Goal: Use online tool/utility: Utilize a website feature to perform a specific function

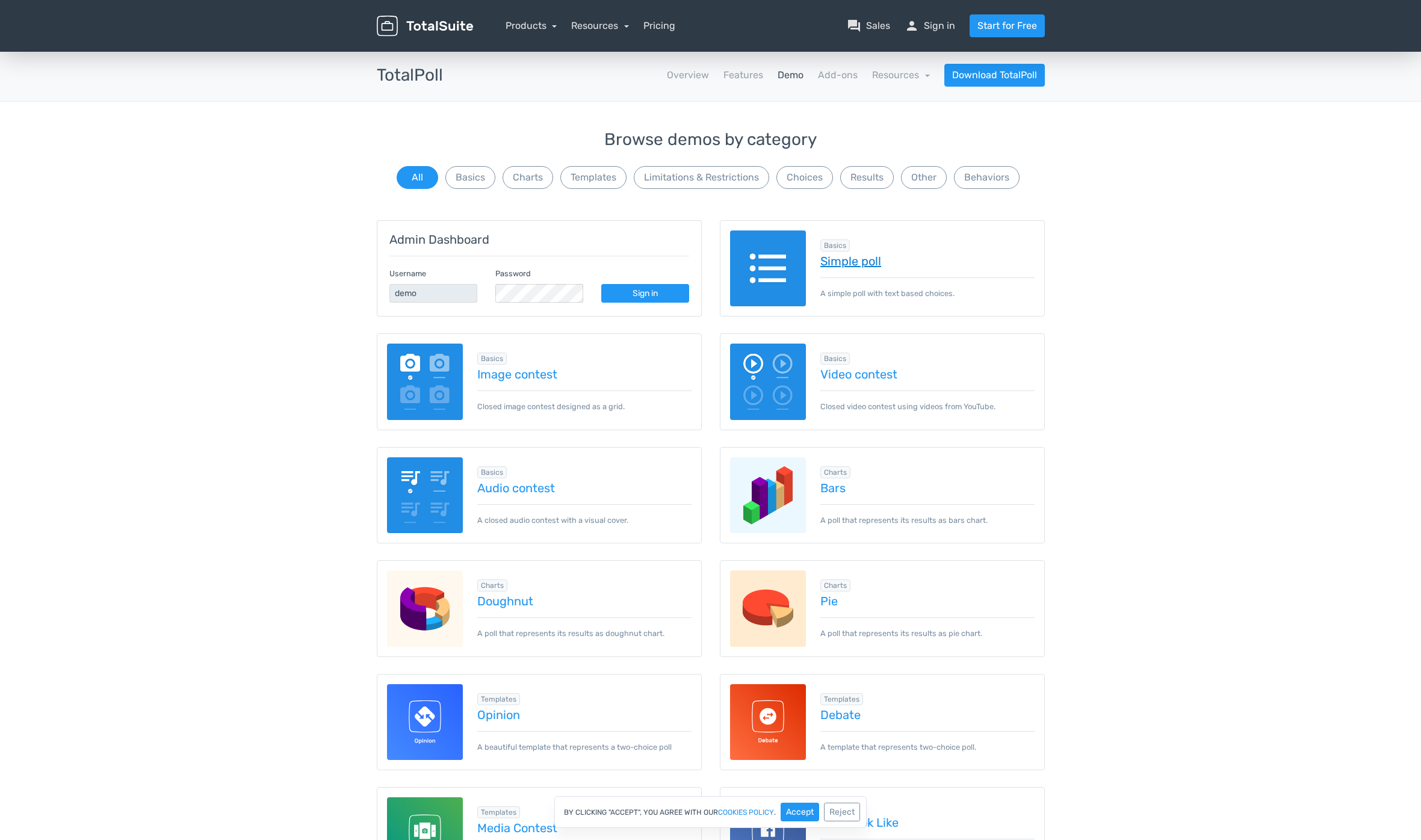
click at [857, 265] on link "Simple poll" at bounding box center [928, 261] width 214 height 13
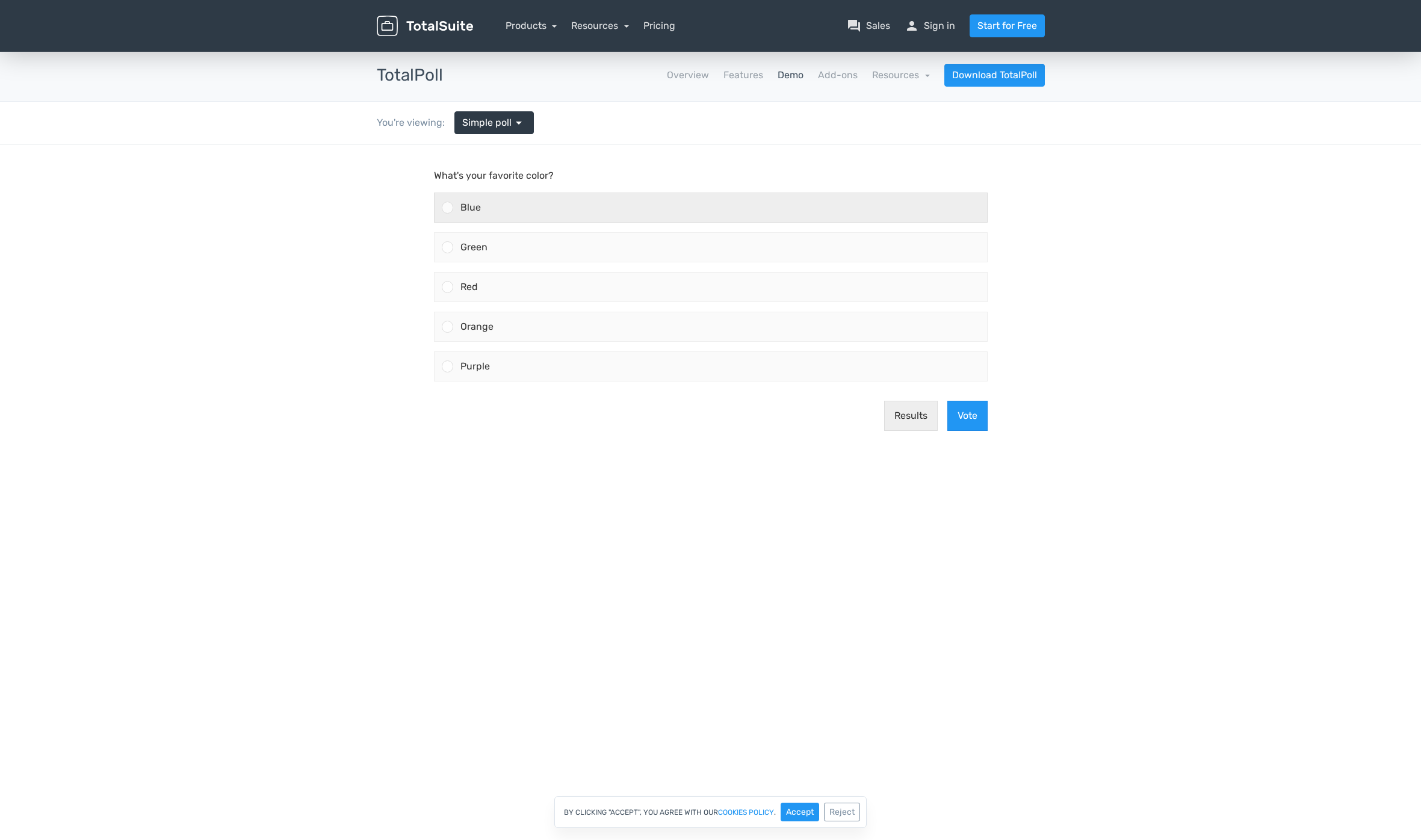
click at [450, 211] on div at bounding box center [447, 207] width 12 height 12
click at [447, 207] on input "Blue" at bounding box center [447, 207] width 0 height 0
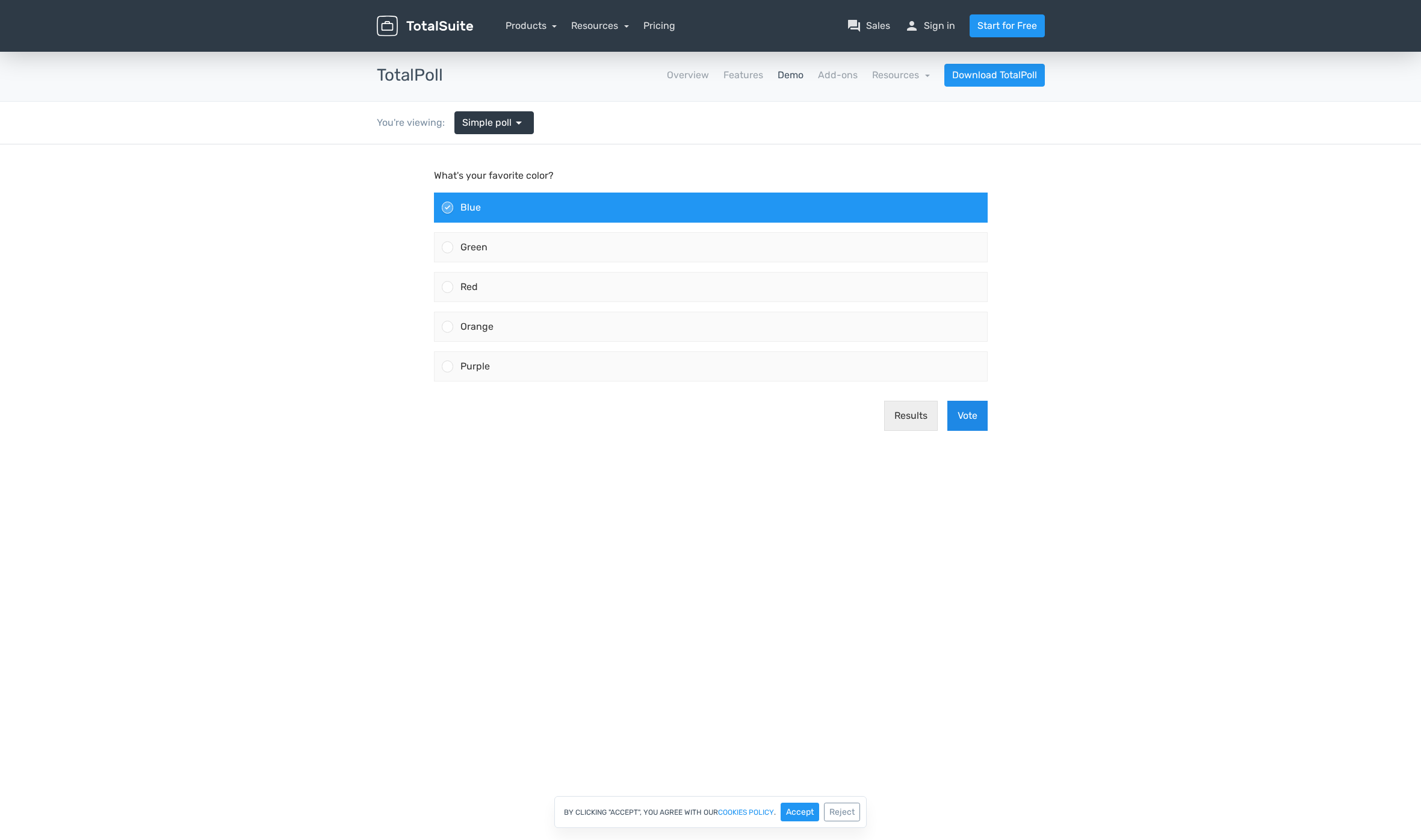
click at [947, 416] on button "Vote" at bounding box center [967, 416] width 40 height 30
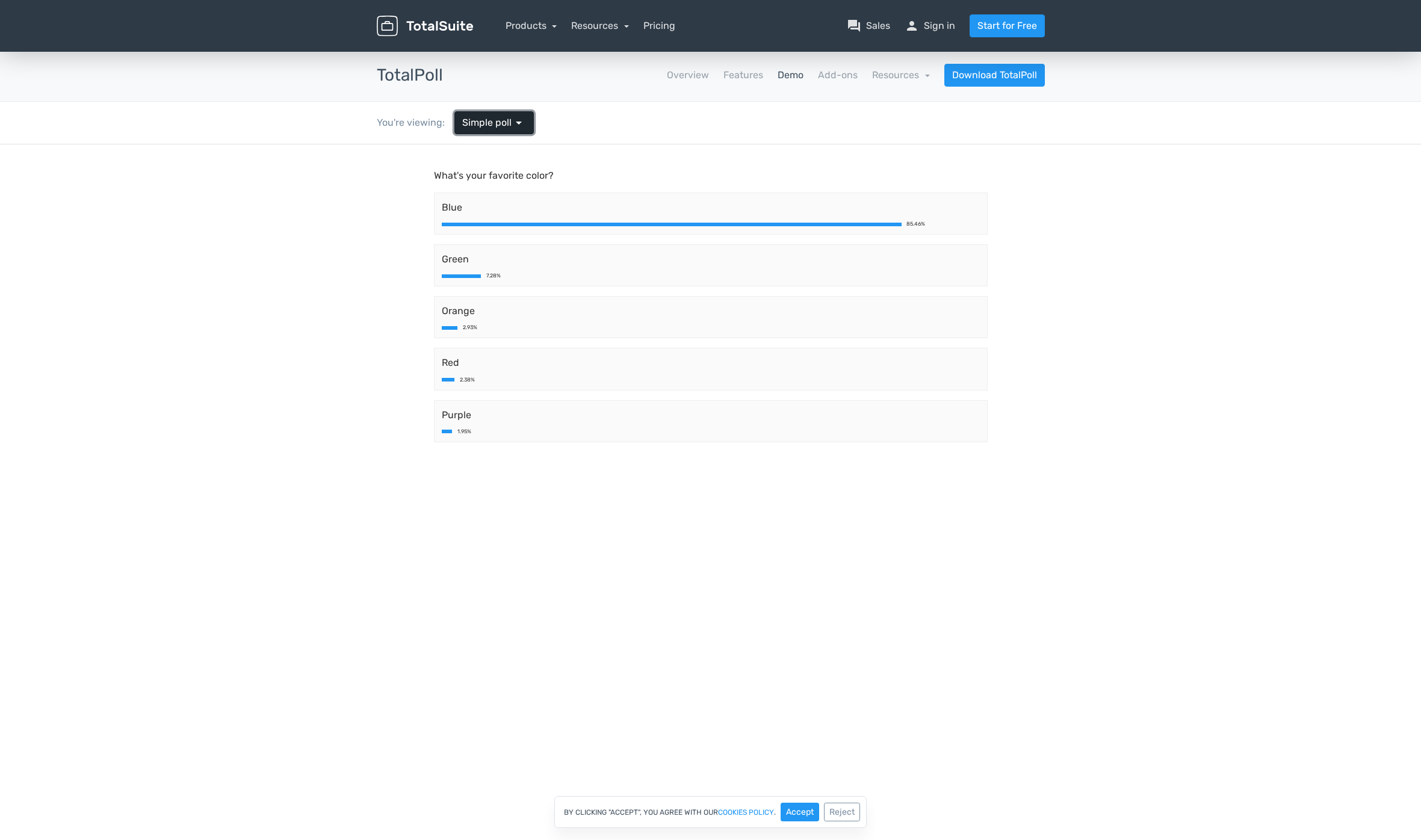
click at [522, 124] on span "arrow_drop_down" at bounding box center [518, 122] width 14 height 14
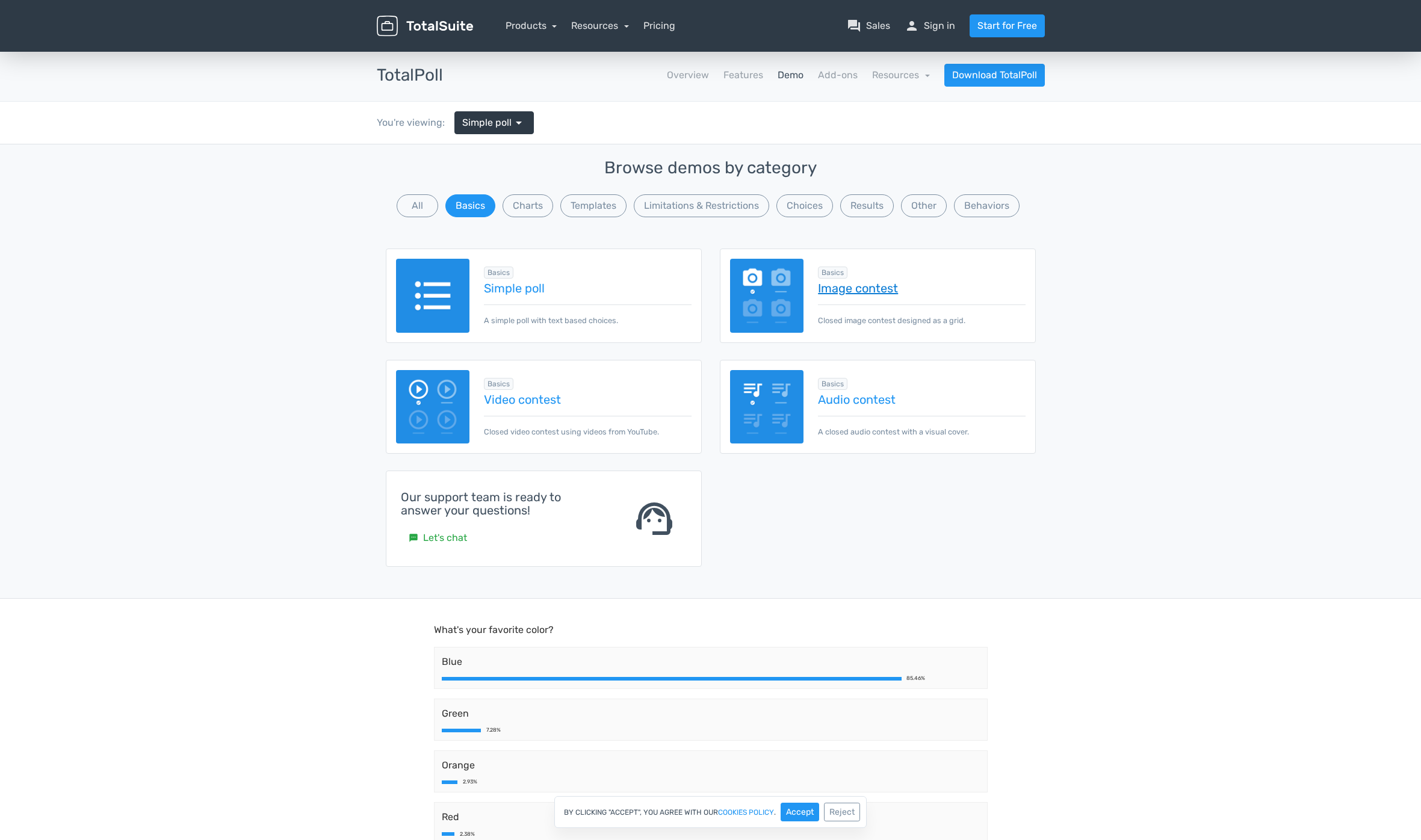
click at [850, 291] on link "Image contest" at bounding box center [921, 288] width 207 height 13
